Goal: Check status: Check status

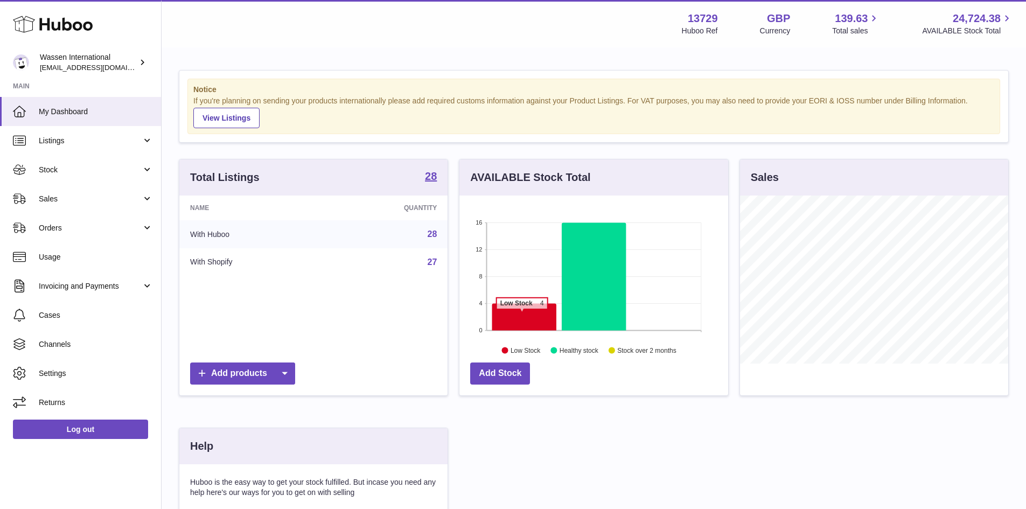
scroll to position [168, 269]
click at [87, 173] on span "Stock" at bounding box center [90, 170] width 103 height 10
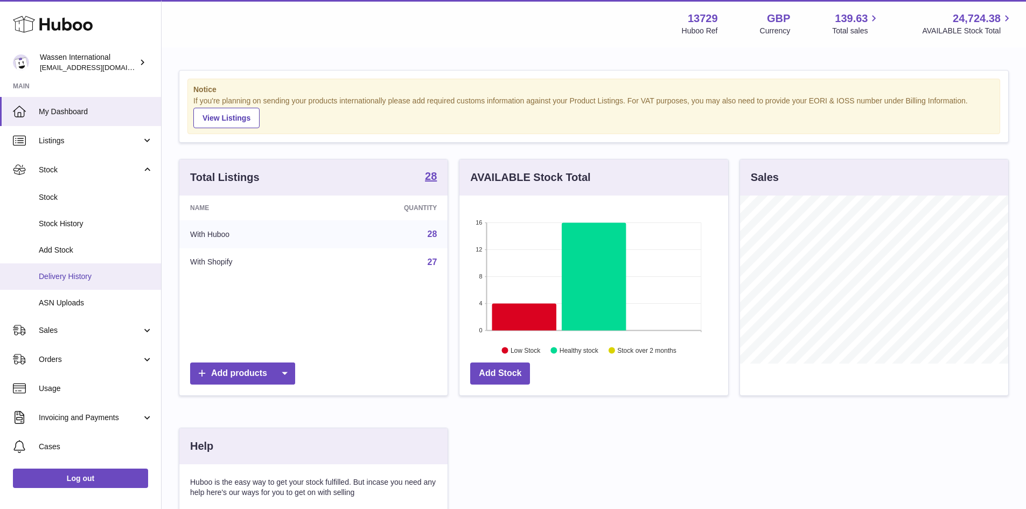
click at [73, 277] on span "Delivery History" at bounding box center [96, 276] width 114 height 10
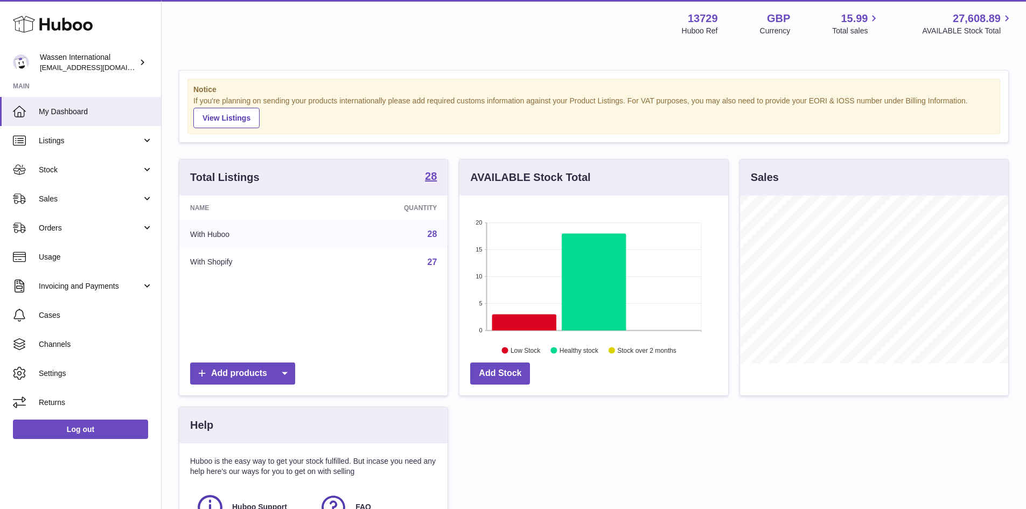
scroll to position [168, 269]
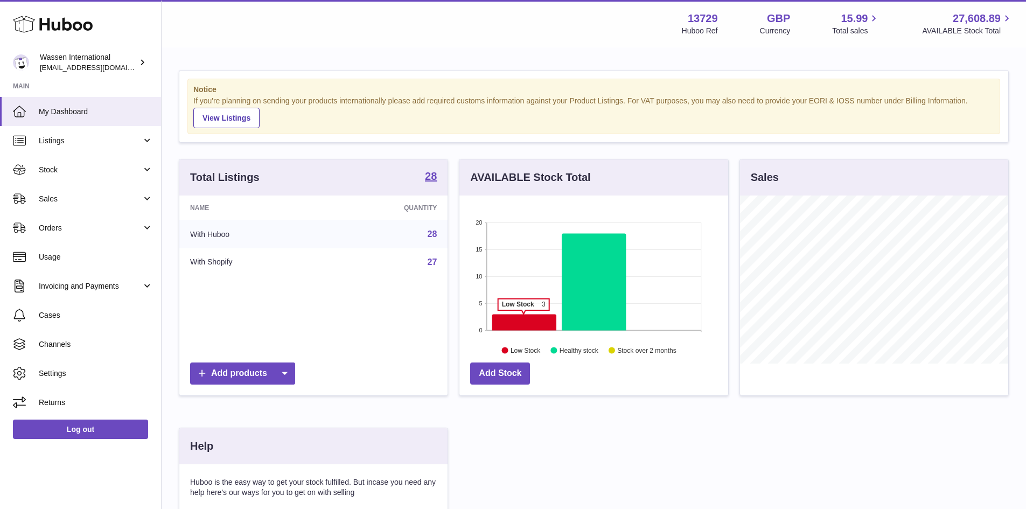
click at [524, 316] on icon at bounding box center [524, 322] width 64 height 16
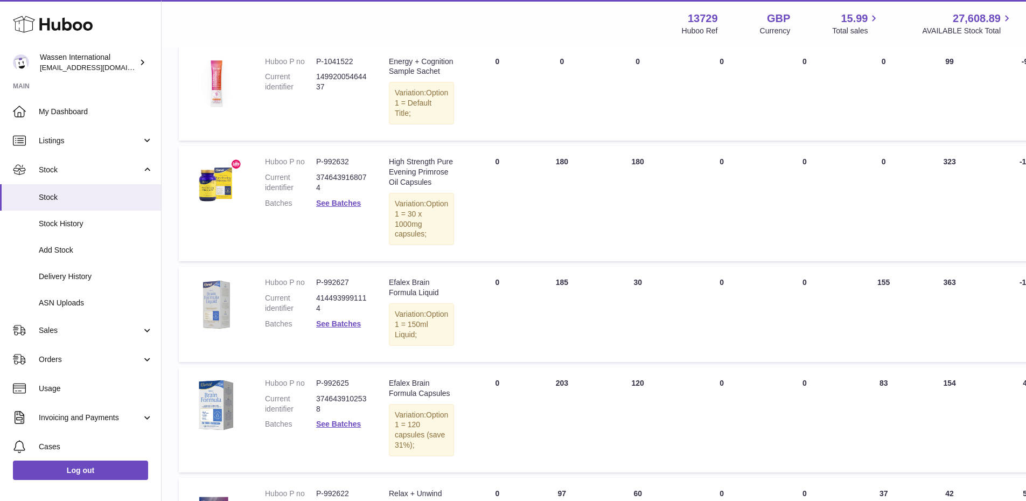
scroll to position [215, 0]
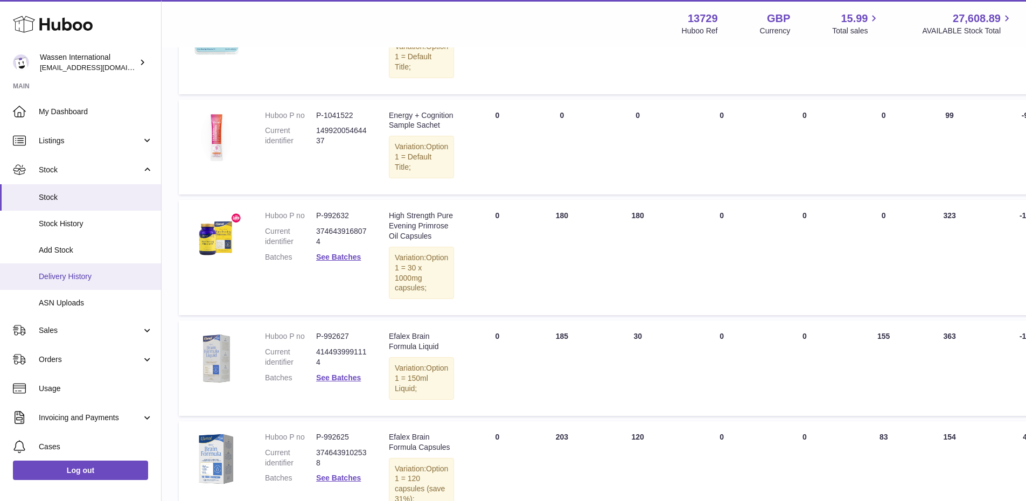
click at [77, 279] on span "Delivery History" at bounding box center [96, 276] width 114 height 10
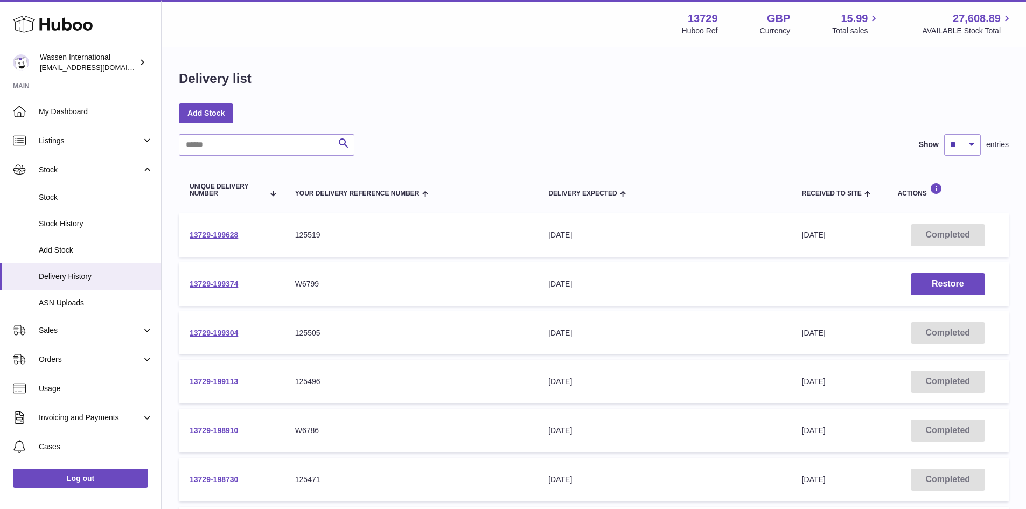
click at [561, 121] on div "Add Stock" at bounding box center [594, 112] width 830 height 19
click at [217, 235] on link "13729-199628" at bounding box center [214, 235] width 48 height 9
click at [943, 282] on button "Restore" at bounding box center [948, 284] width 74 height 22
click at [212, 236] on link "13729-199628" at bounding box center [214, 235] width 48 height 9
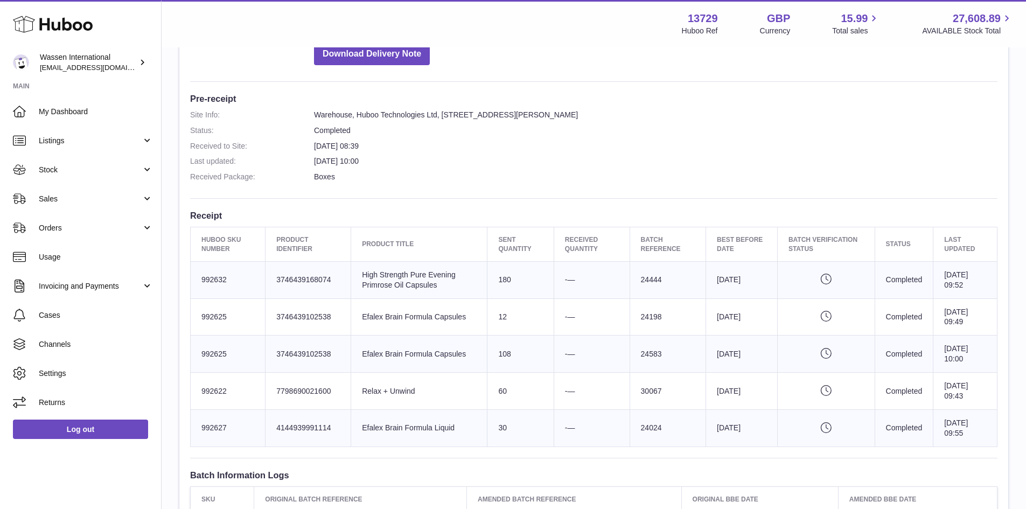
scroll to position [269, 0]
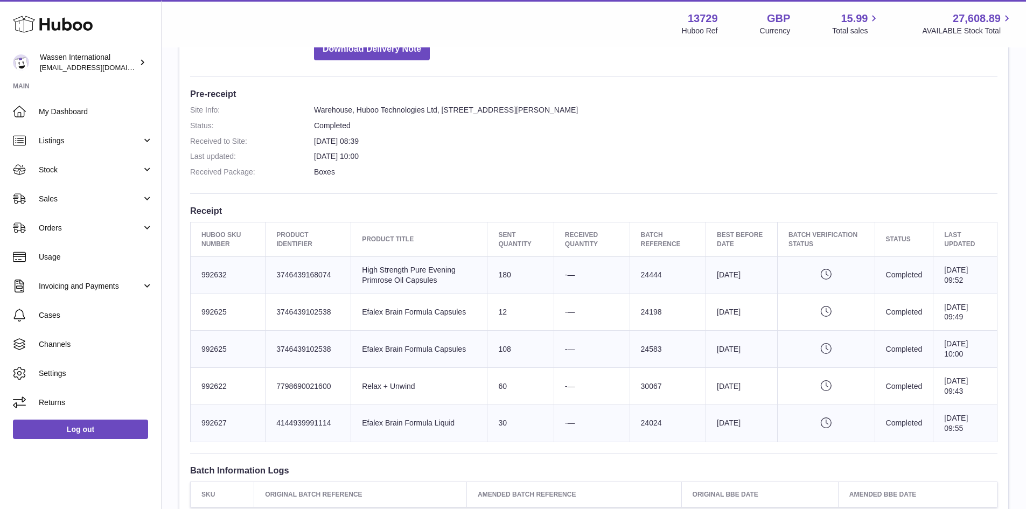
scroll to position [269, 0]
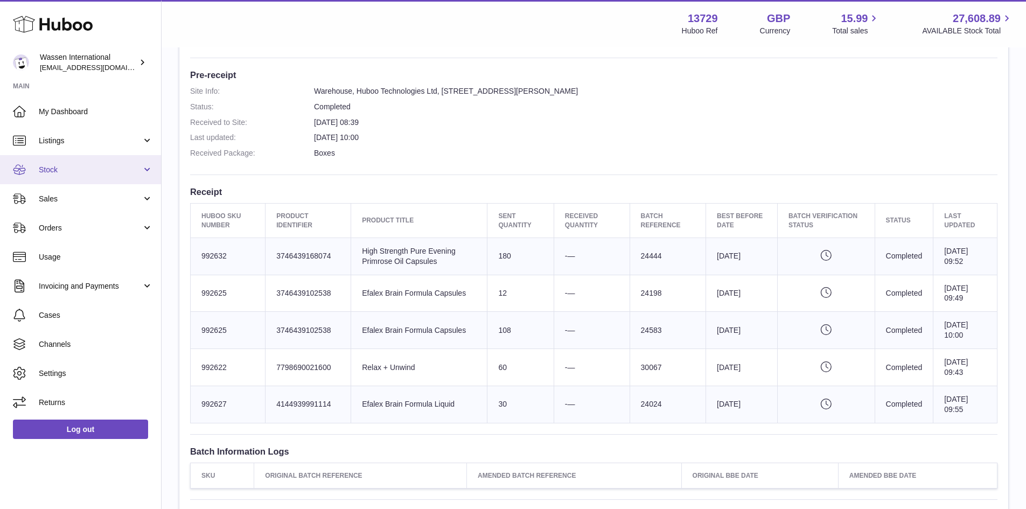
click at [98, 165] on span "Stock" at bounding box center [90, 170] width 103 height 10
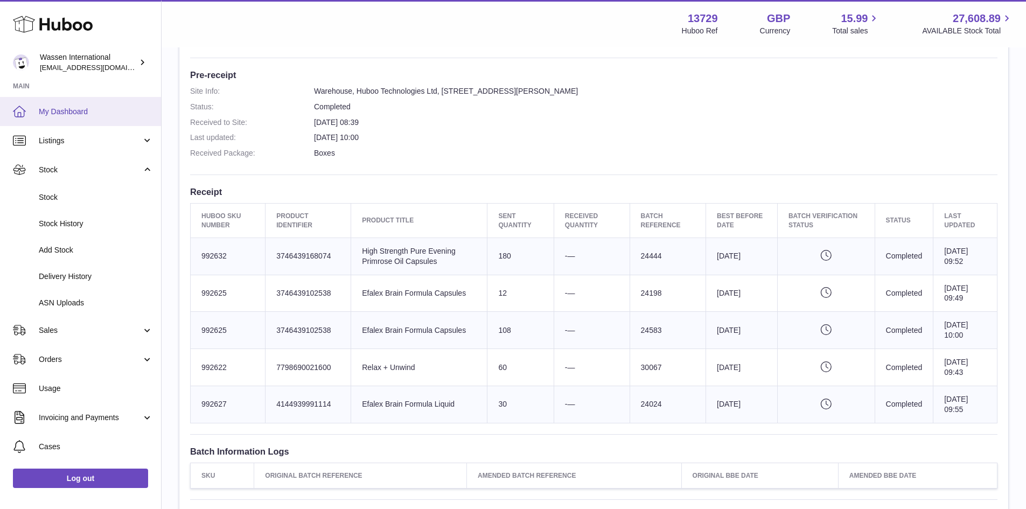
click at [74, 107] on span "My Dashboard" at bounding box center [96, 112] width 114 height 10
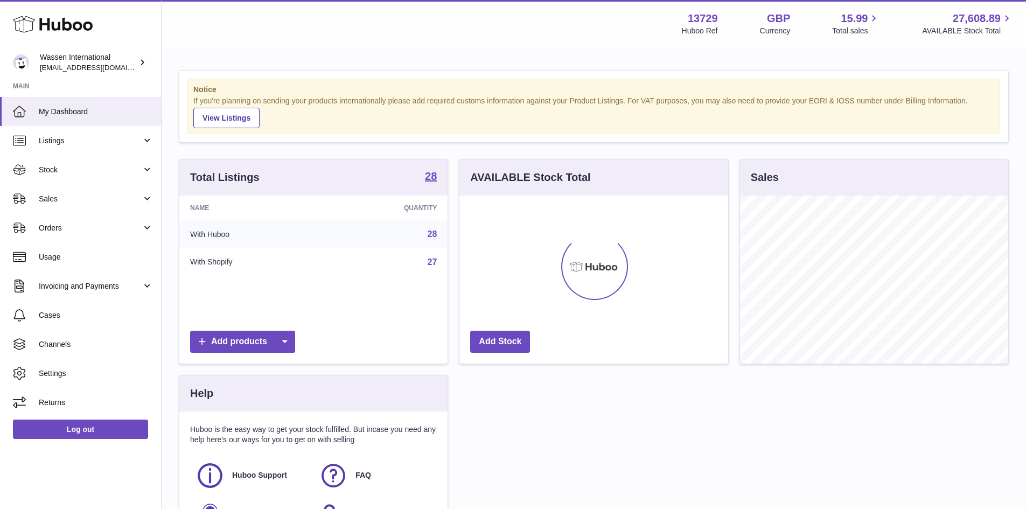
scroll to position [168, 269]
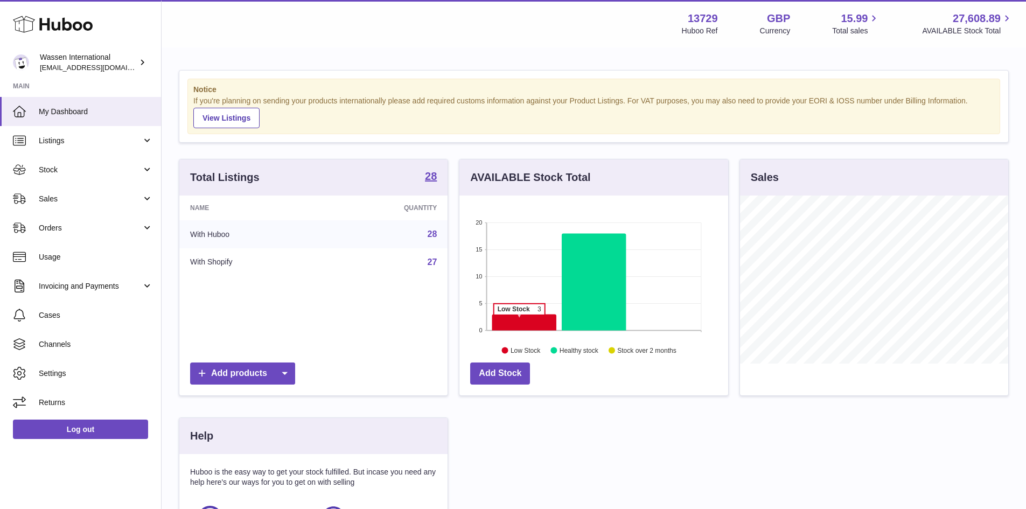
click at [519, 320] on icon at bounding box center [524, 322] width 64 height 16
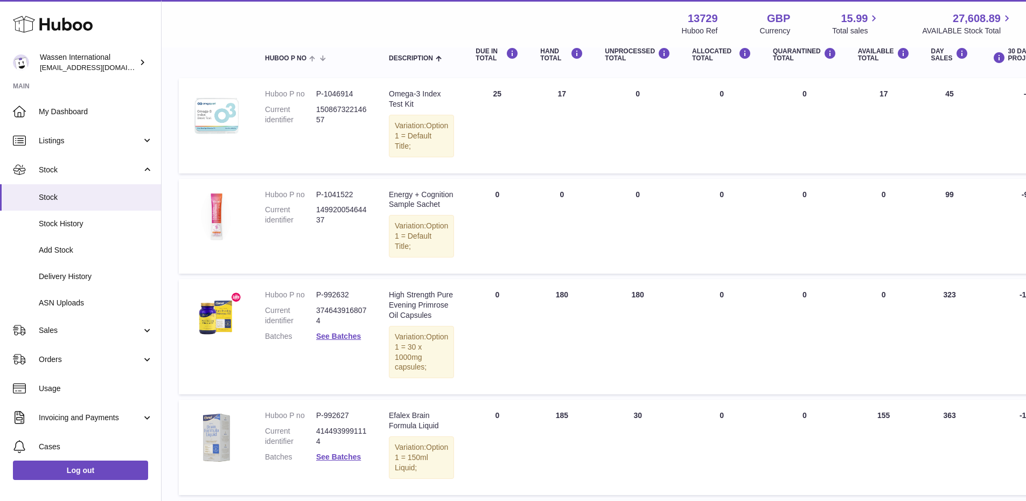
scroll to position [136, 0]
